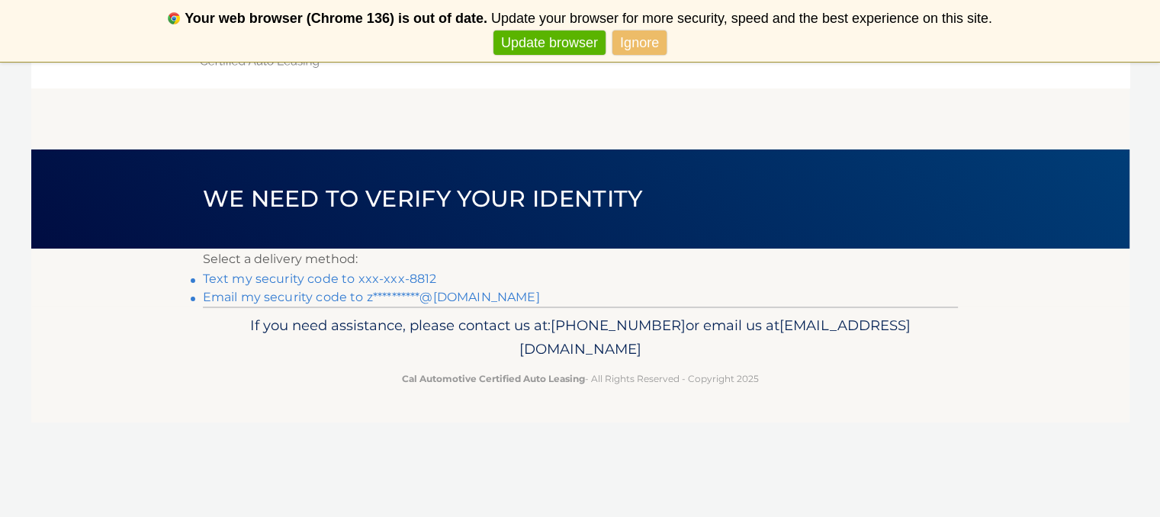
click at [274, 278] on link "Text my security code to xxx-xxx-8812" at bounding box center [320, 278] width 234 height 14
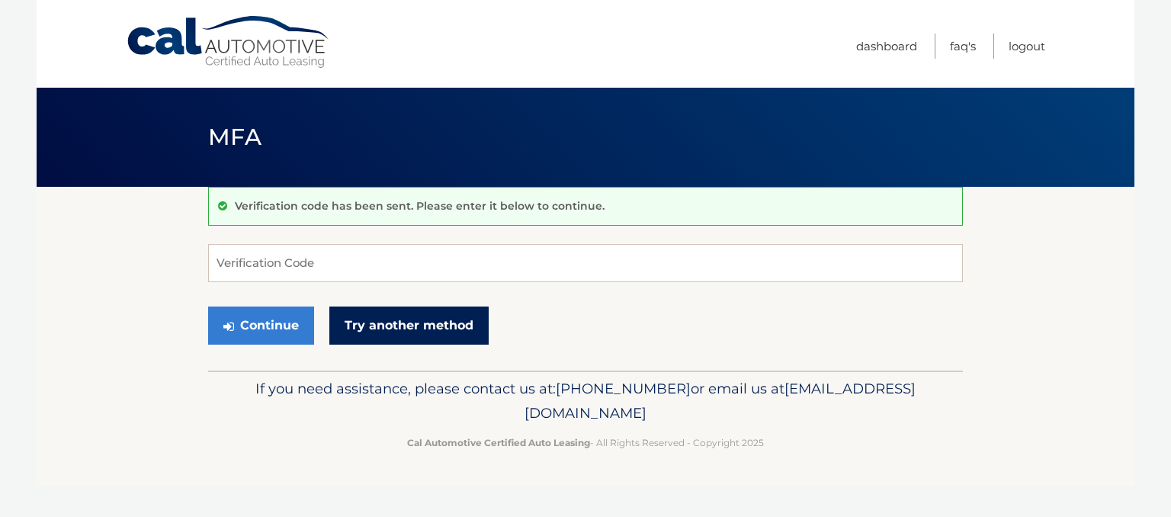
click at [376, 339] on link "Try another method" at bounding box center [408, 326] width 159 height 38
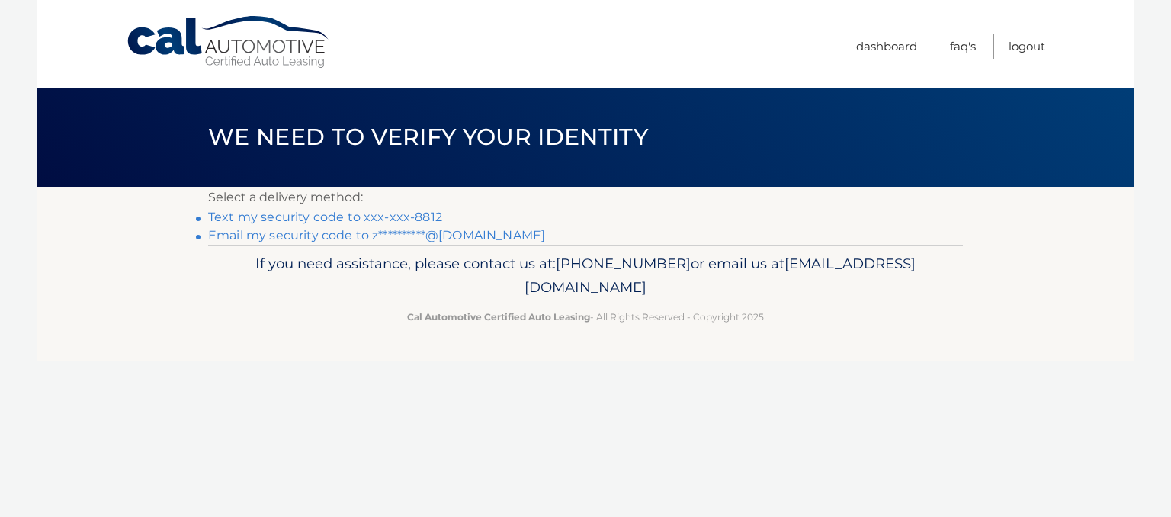
click at [308, 217] on link "Text my security code to xxx-xxx-8812" at bounding box center [325, 217] width 234 height 14
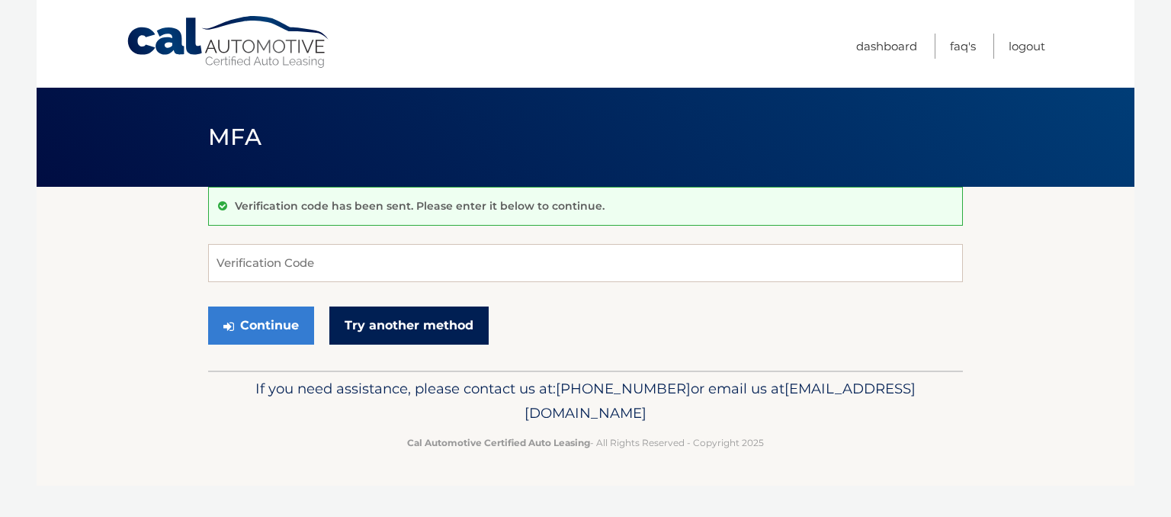
click at [404, 329] on link "Try another method" at bounding box center [408, 326] width 159 height 38
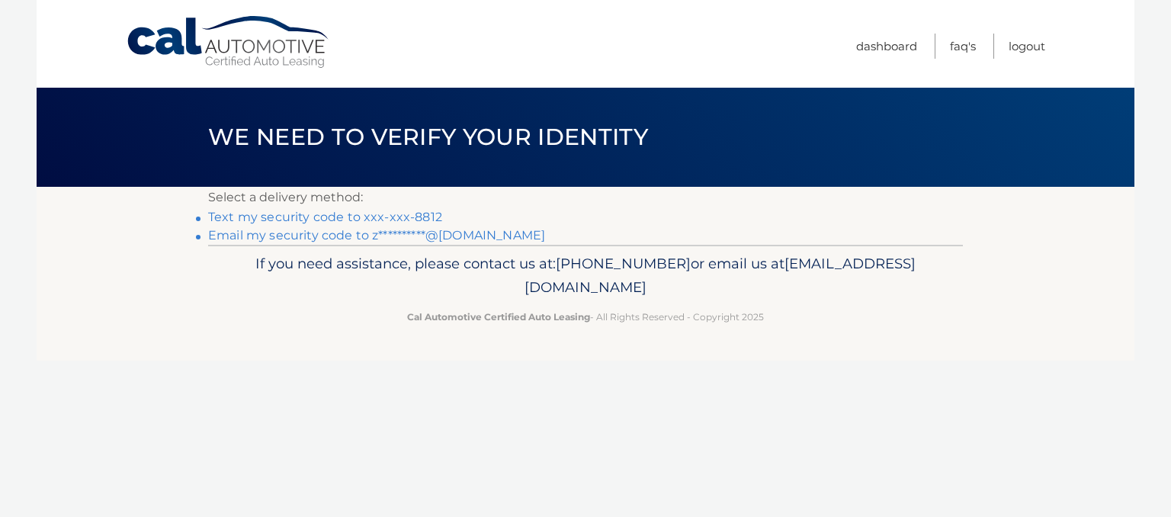
click at [348, 238] on link "**********" at bounding box center [376, 235] width 337 height 14
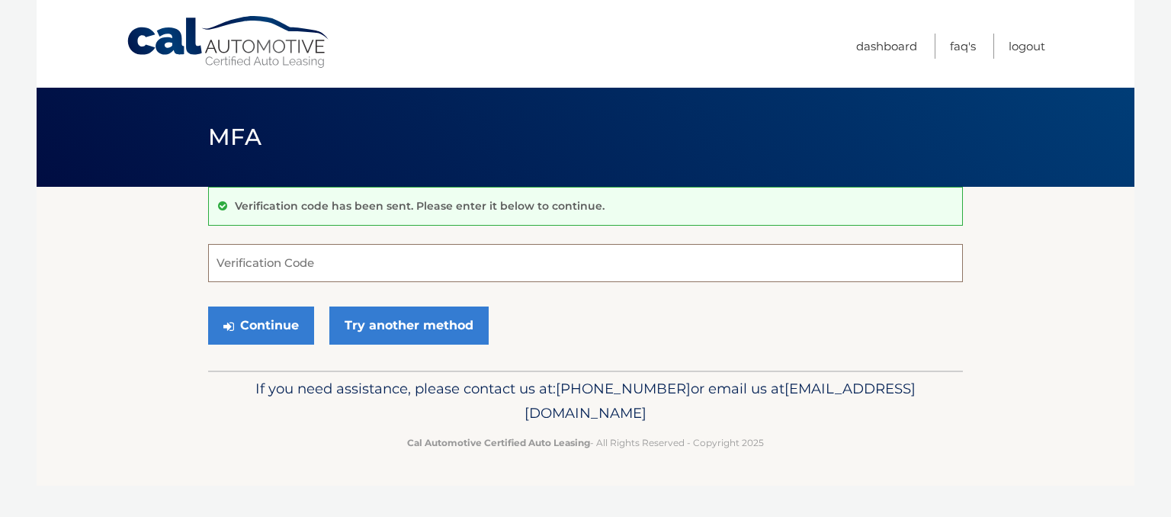
click at [417, 272] on input "Verification Code" at bounding box center [585, 263] width 755 height 38
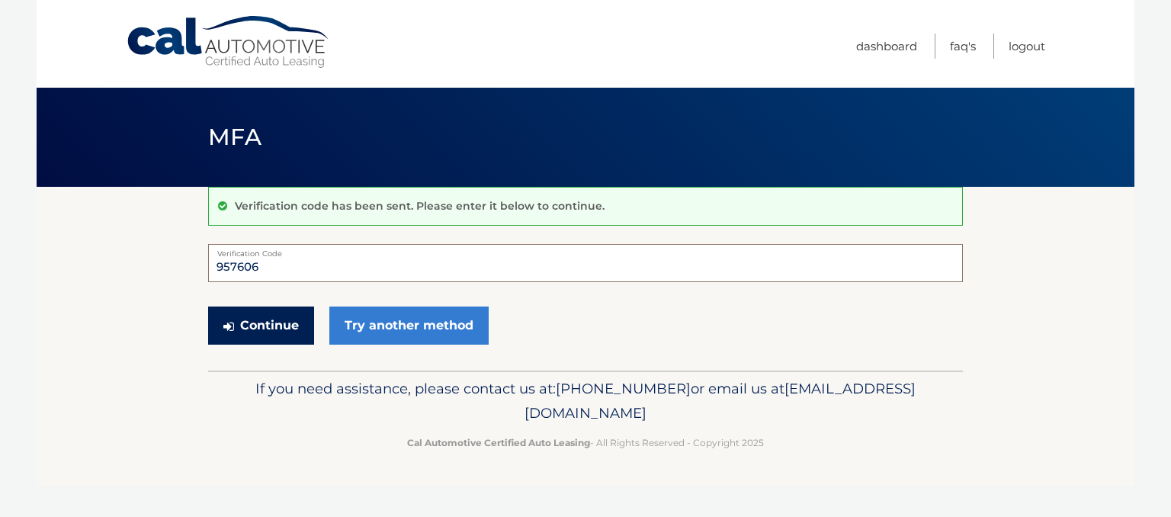
type input "957606"
click at [265, 321] on button "Continue" at bounding box center [261, 326] width 106 height 38
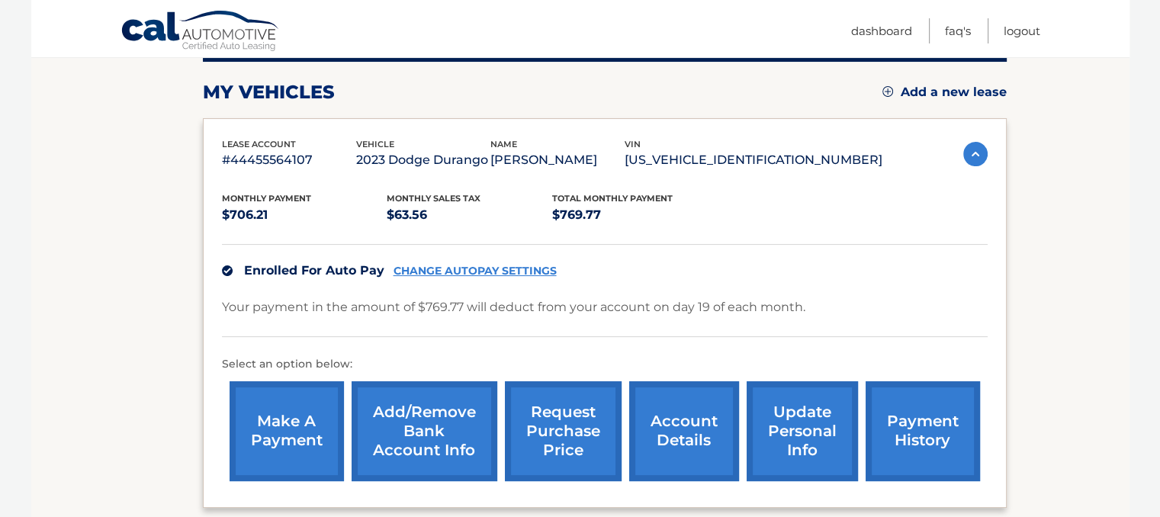
scroll to position [183, 0]
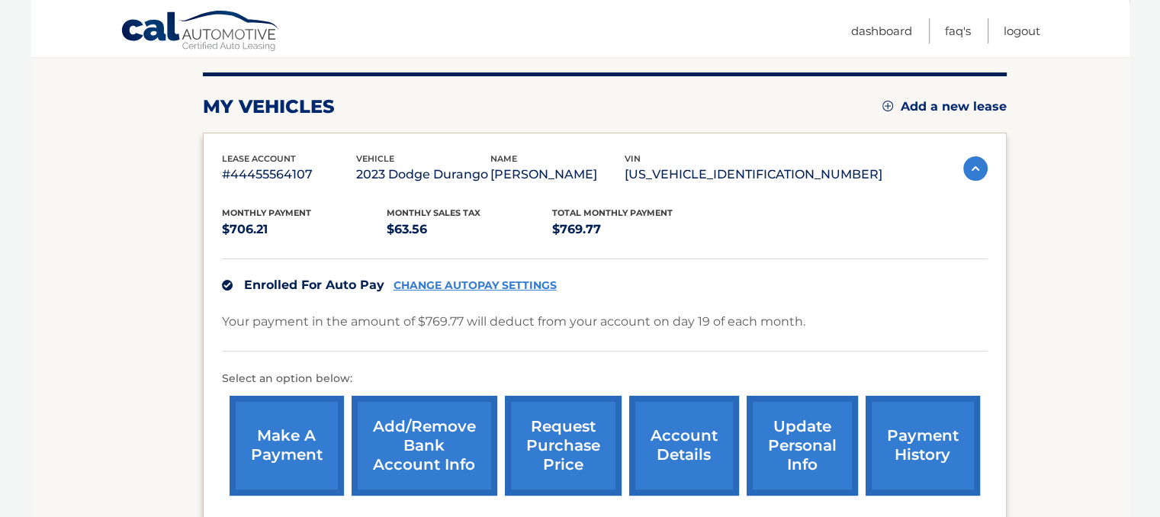
click at [695, 434] on link "account details" at bounding box center [684, 446] width 110 height 100
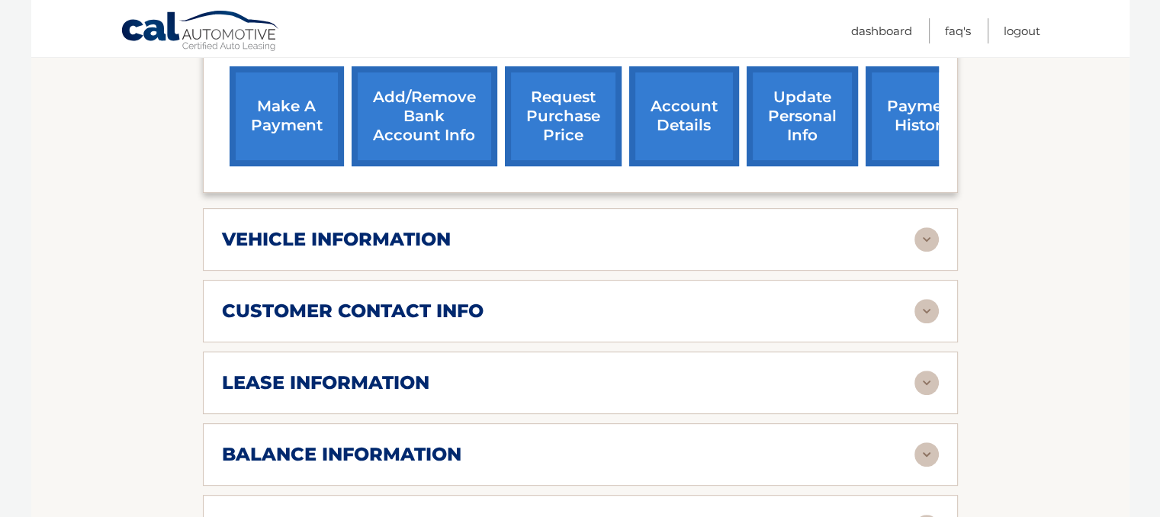
scroll to position [563, 0]
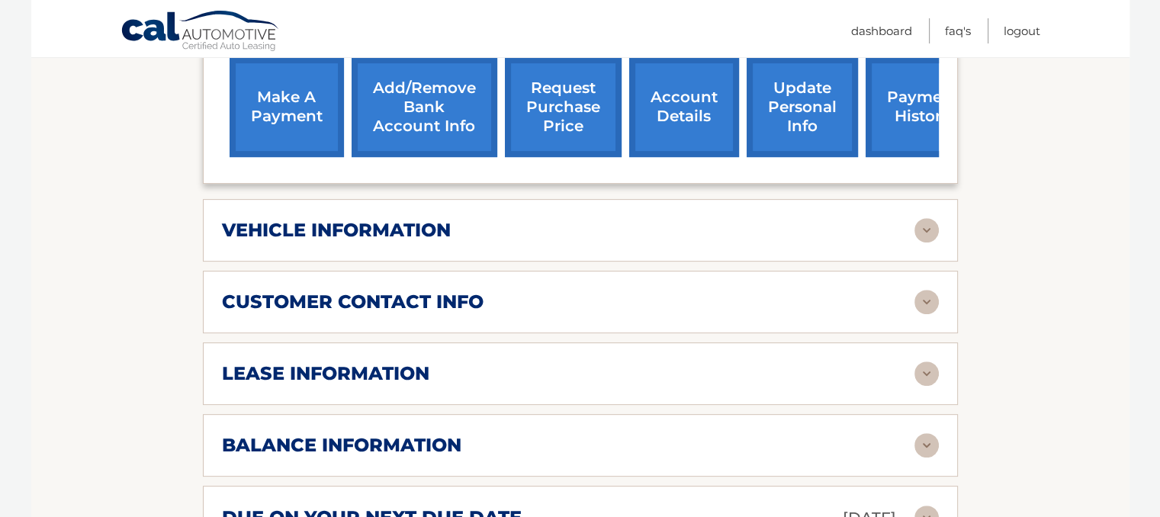
click at [631, 365] on div "lease information" at bounding box center [568, 373] width 692 height 23
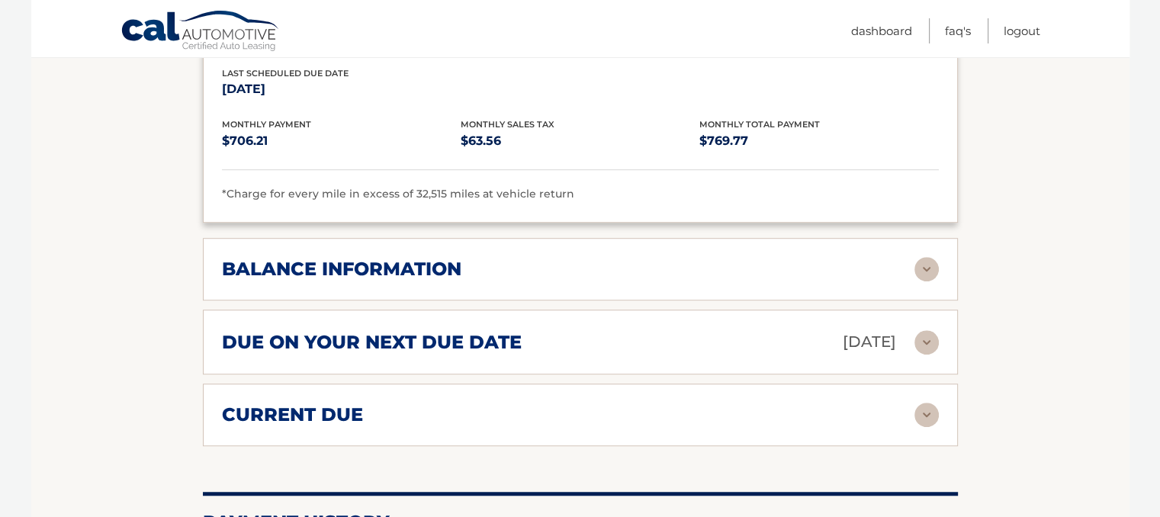
scroll to position [1026, 0]
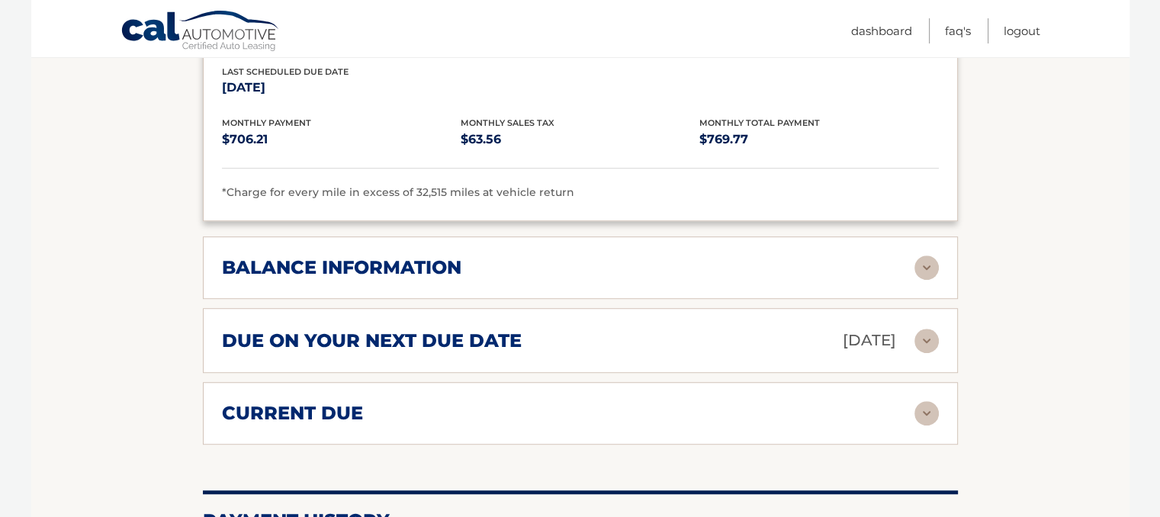
click at [688, 270] on div "balance information" at bounding box center [568, 267] width 692 height 23
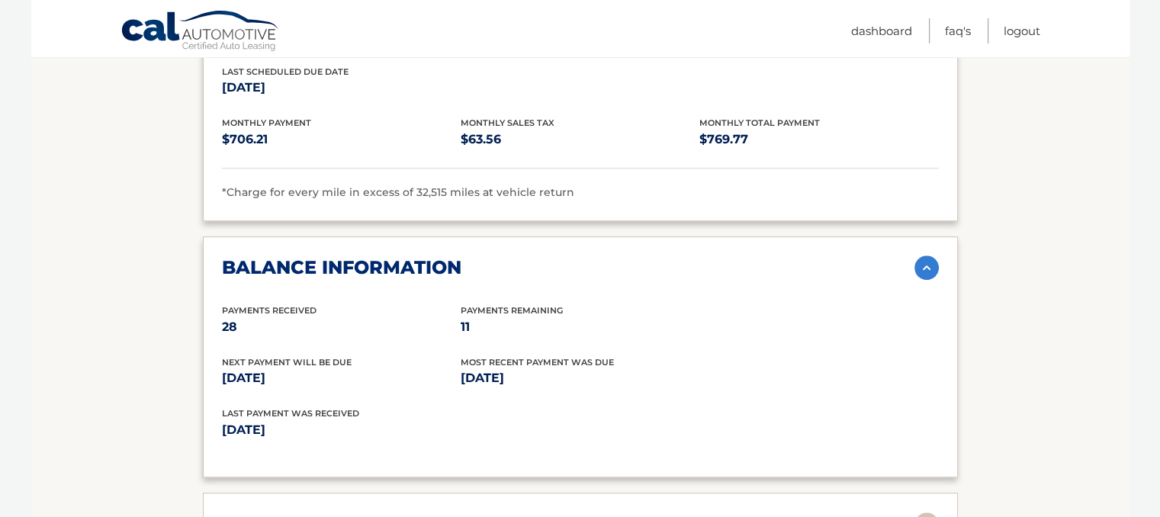
click at [688, 270] on div "balance information" at bounding box center [568, 267] width 692 height 23
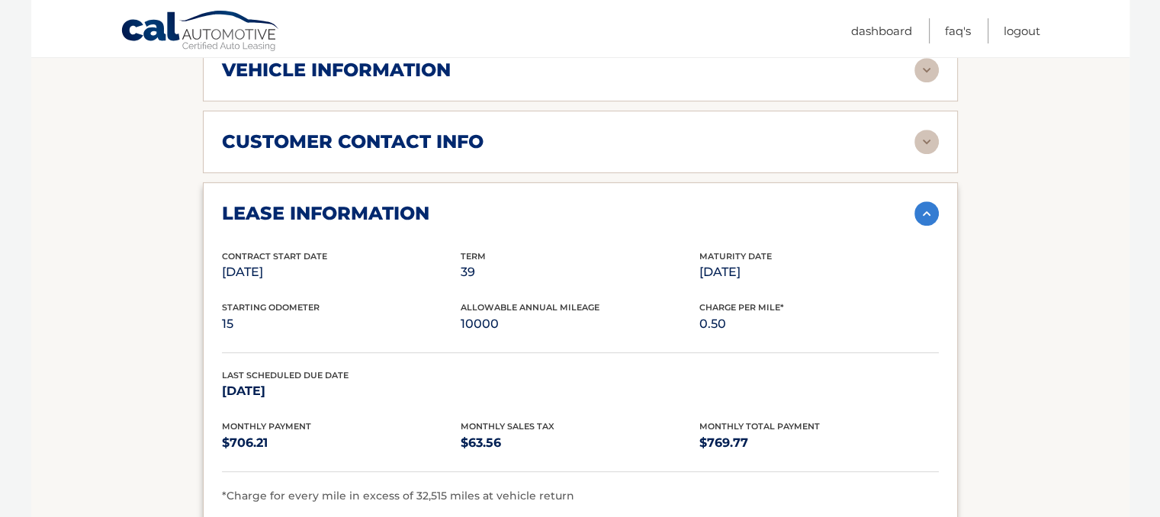
scroll to position [721, 0]
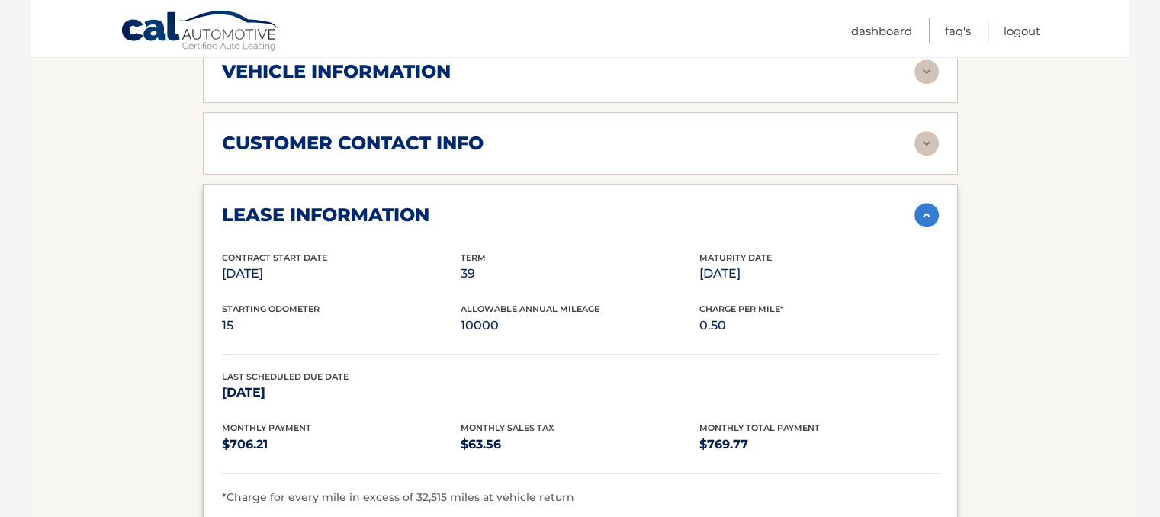
click at [923, 214] on img at bounding box center [926, 215] width 24 height 24
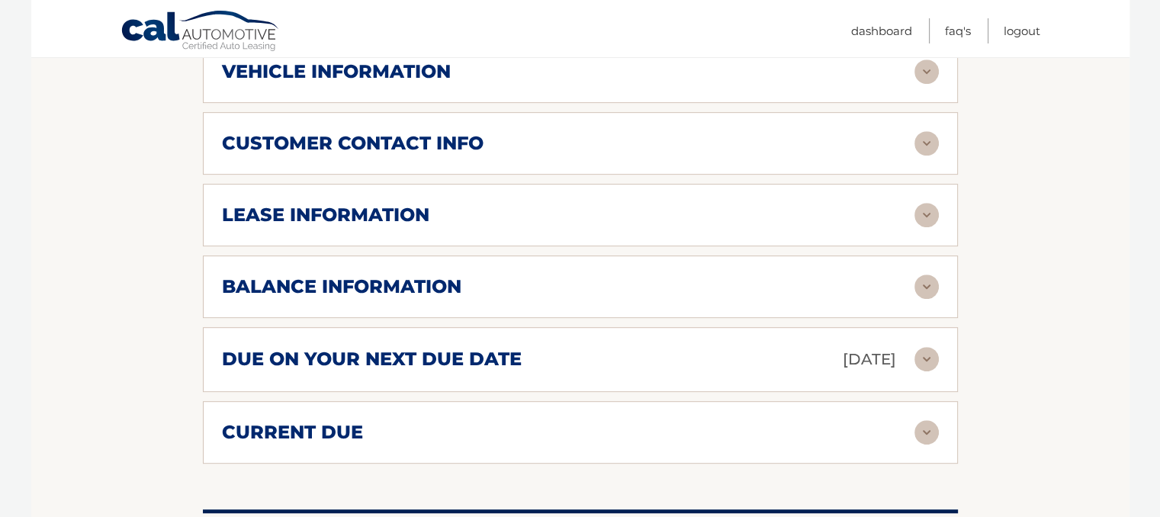
click at [924, 278] on img at bounding box center [926, 286] width 24 height 24
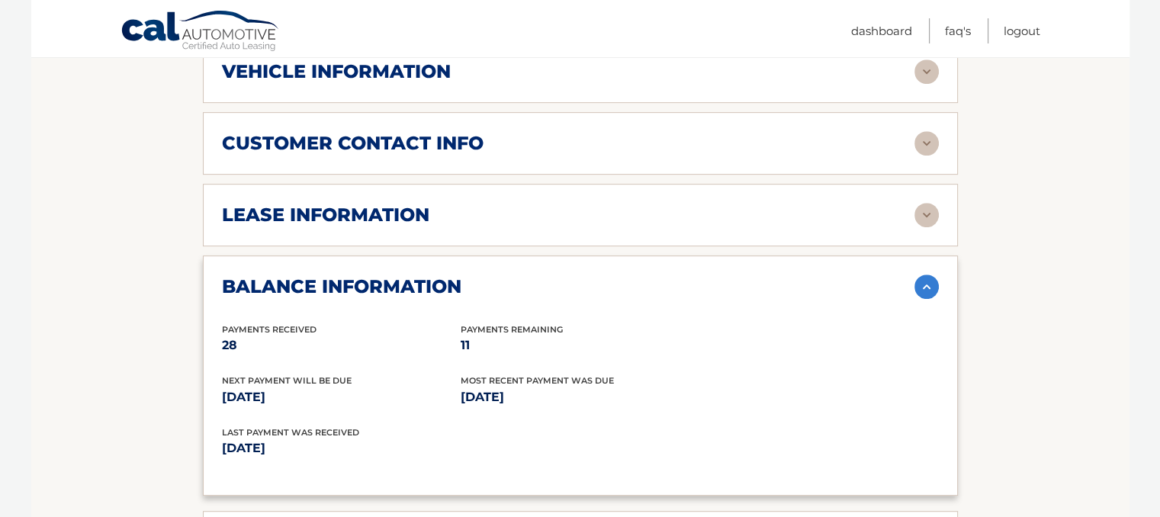
click at [924, 278] on img at bounding box center [926, 286] width 24 height 24
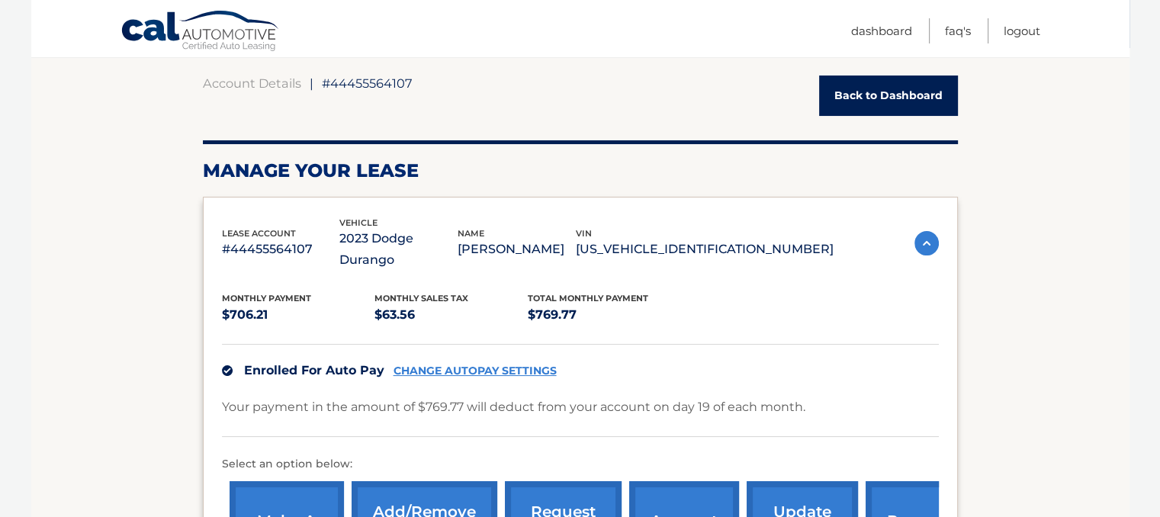
scroll to position [137, 0]
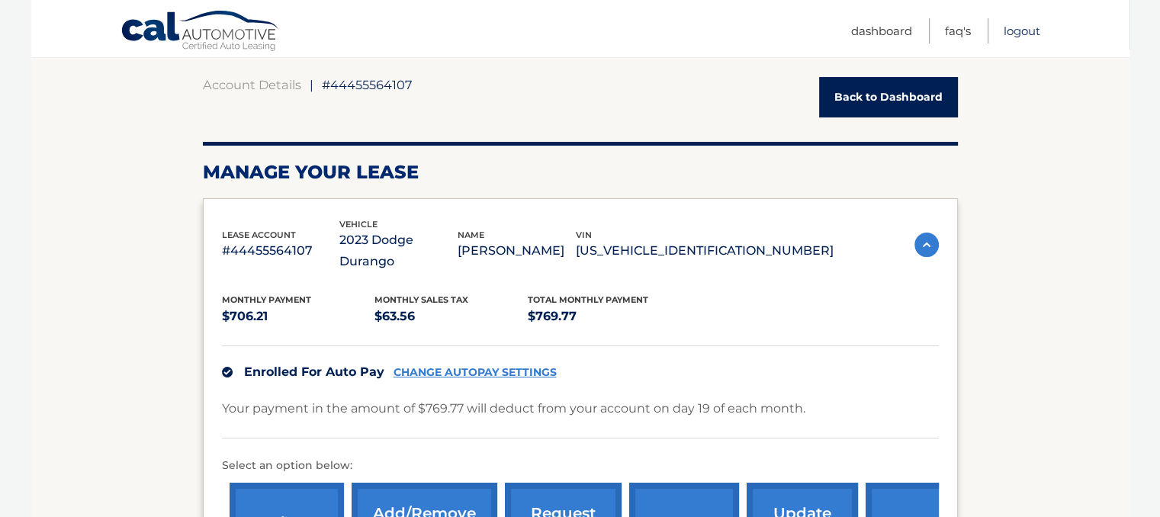
click at [1016, 24] on link "Logout" at bounding box center [1021, 30] width 37 height 25
